Goal: Check status: Check status

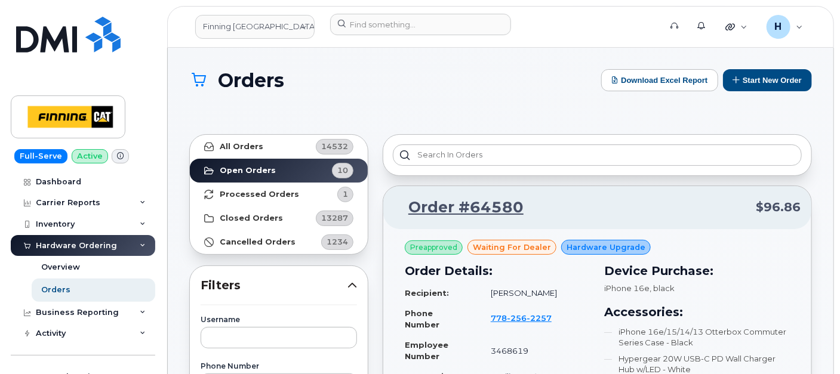
click at [116, 286] on link "Orders" at bounding box center [94, 290] width 124 height 23
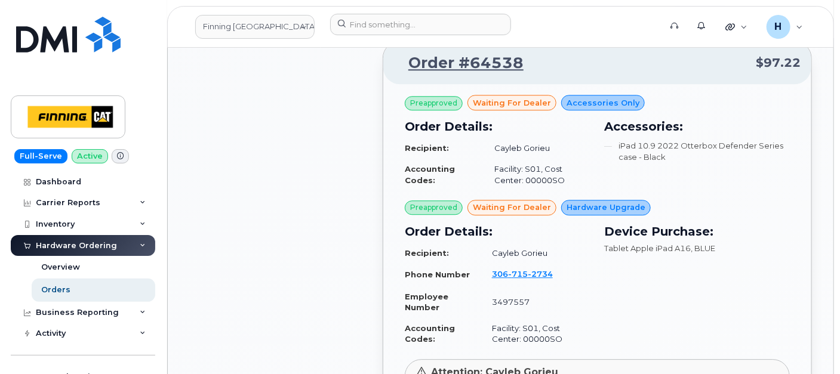
scroll to position [1260, 0]
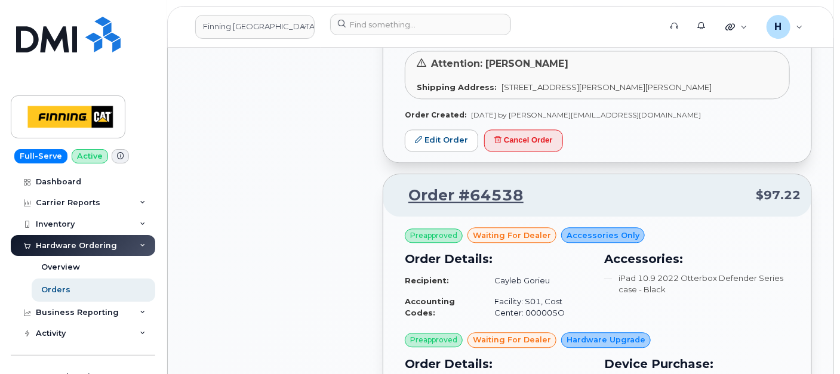
drag, startPoint x: 526, startPoint y: 177, endPoint x: 409, endPoint y: 175, distance: 116.4
click at [409, 185] on p "Order #64538 $97.22" at bounding box center [597, 195] width 406 height 21
copy link "Order #64538"
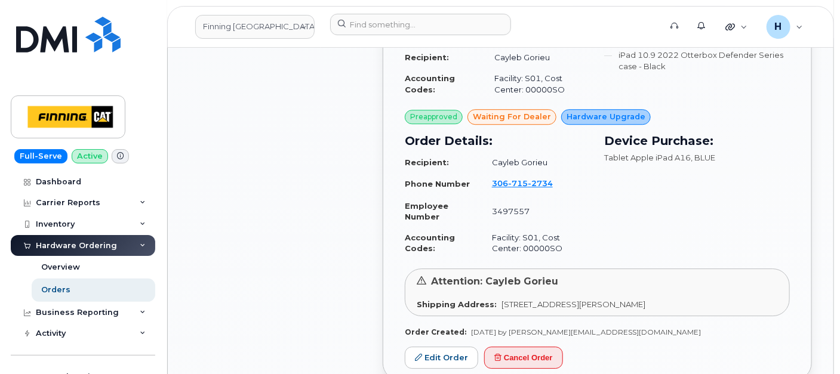
scroll to position [1525, 0]
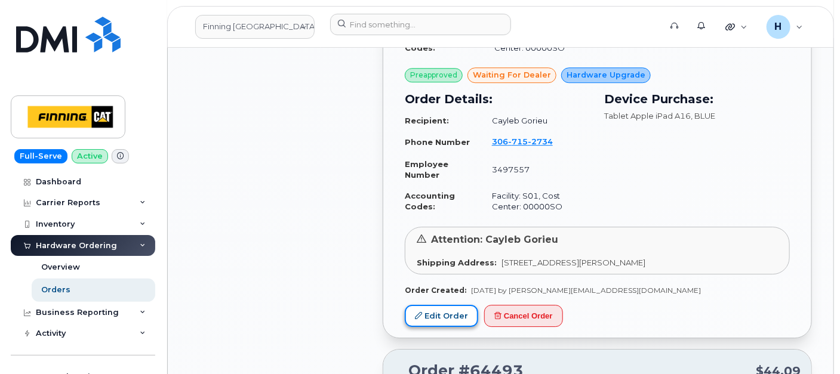
click at [446, 305] on link "Edit Order" at bounding box center [441, 316] width 73 height 22
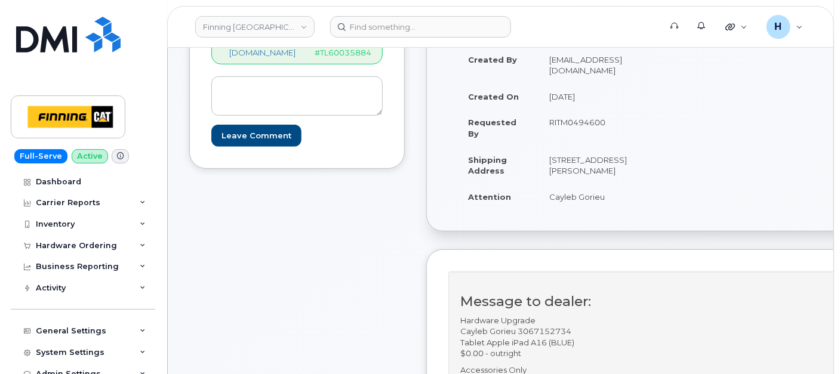
scroll to position [265, 0]
